Goal: Find specific page/section

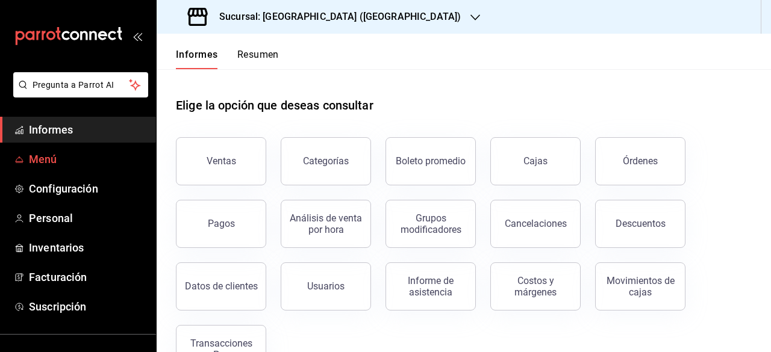
click at [54, 152] on span "Menú" at bounding box center [87, 159] width 117 height 16
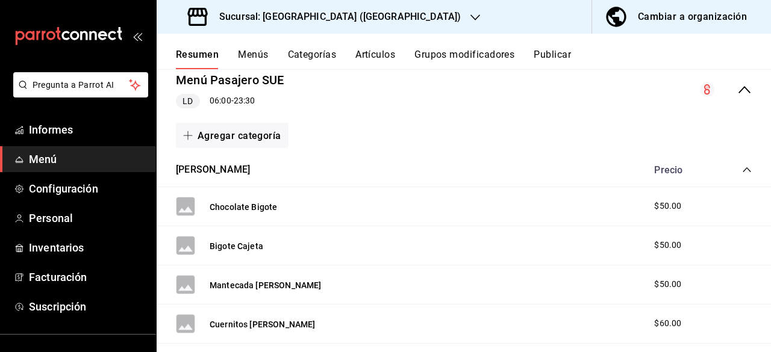
scroll to position [122, 0]
